Goal: Information Seeking & Learning: Learn about a topic

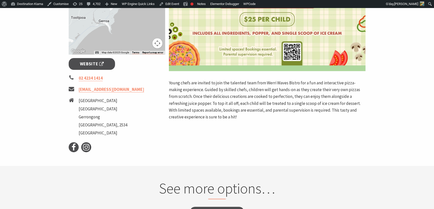
scroll to position [136, 0]
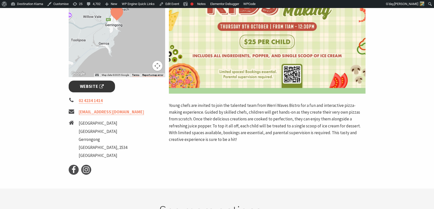
click at [83, 87] on span "Website" at bounding box center [92, 86] width 24 height 7
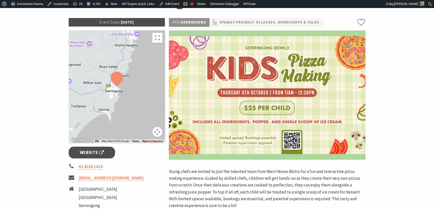
scroll to position [0, 0]
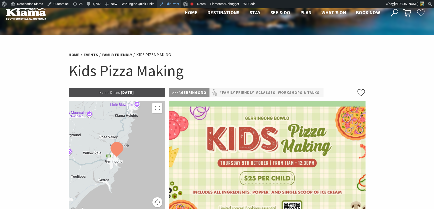
click at [170, 5] on link "Edit Event" at bounding box center [169, 4] width 24 height 8
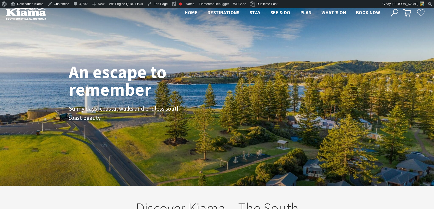
click at [393, 12] on use at bounding box center [394, 13] width 8 height 8
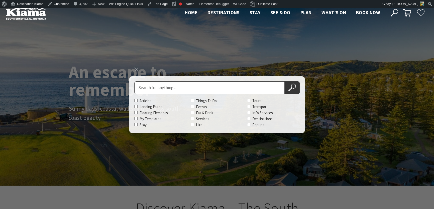
scroll to position [87, 437]
type input "That Retro Place"
click at [284, 81] on button "Search Now" at bounding box center [291, 87] width 15 height 13
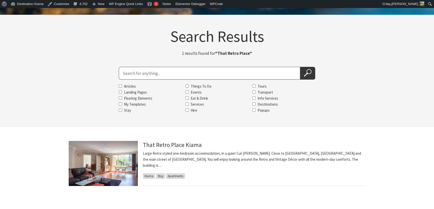
scroll to position [68, 0]
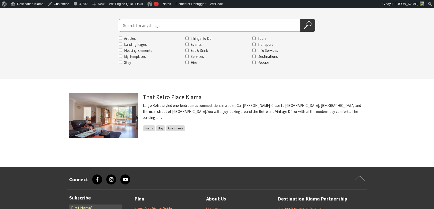
click at [139, 25] on input "Search for" at bounding box center [209, 25] width 181 height 13
type input "lampshade workroom"
click at [300, 19] on button "Search Now" at bounding box center [307, 25] width 15 height 13
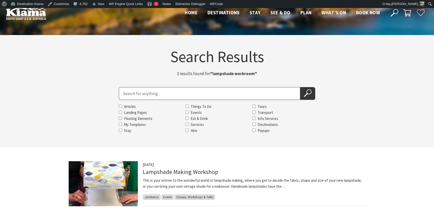
scroll to position [91, 0]
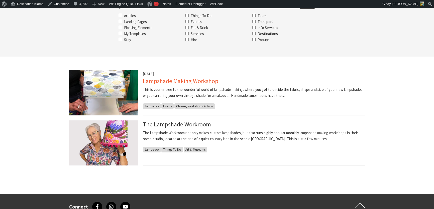
click at [173, 79] on link "Lampshade Making Workshop" at bounding box center [180, 81] width 75 height 8
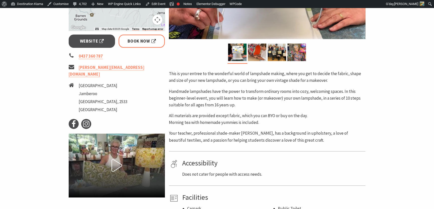
scroll to position [68, 0]
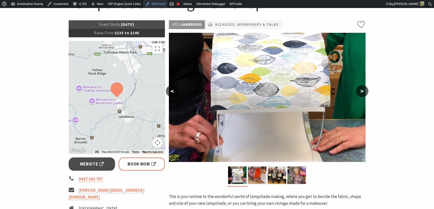
click at [158, 3] on link "Edit Event" at bounding box center [155, 4] width 24 height 8
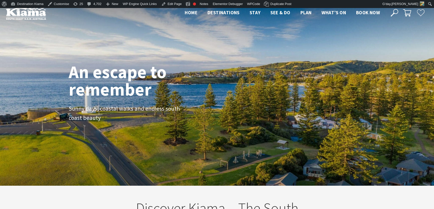
scroll to position [83, 437]
click at [393, 10] on icon at bounding box center [394, 13] width 8 height 8
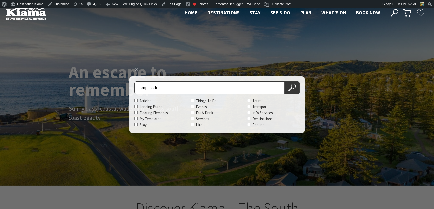
type input "lampshade"
click at [284, 81] on button "Search Now" at bounding box center [291, 87] width 15 height 13
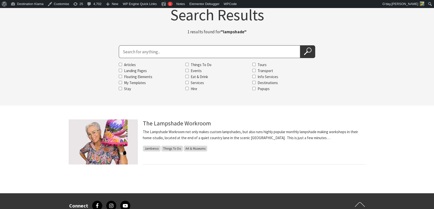
scroll to position [45, 0]
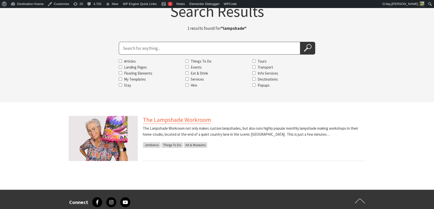
click at [177, 120] on link "The Lampshade Workroom" at bounding box center [177, 120] width 68 height 8
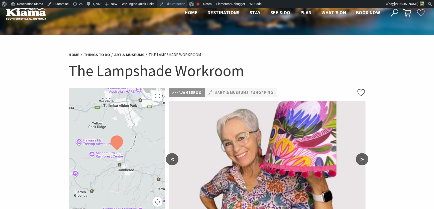
click at [170, 3] on link "Edit Attraction" at bounding box center [172, 4] width 30 height 8
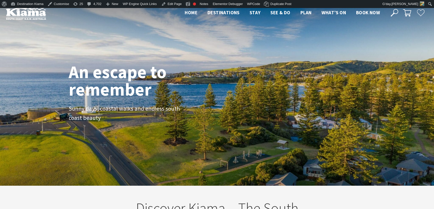
scroll to position [79, 437]
